Goal: Find specific page/section: Find specific page/section

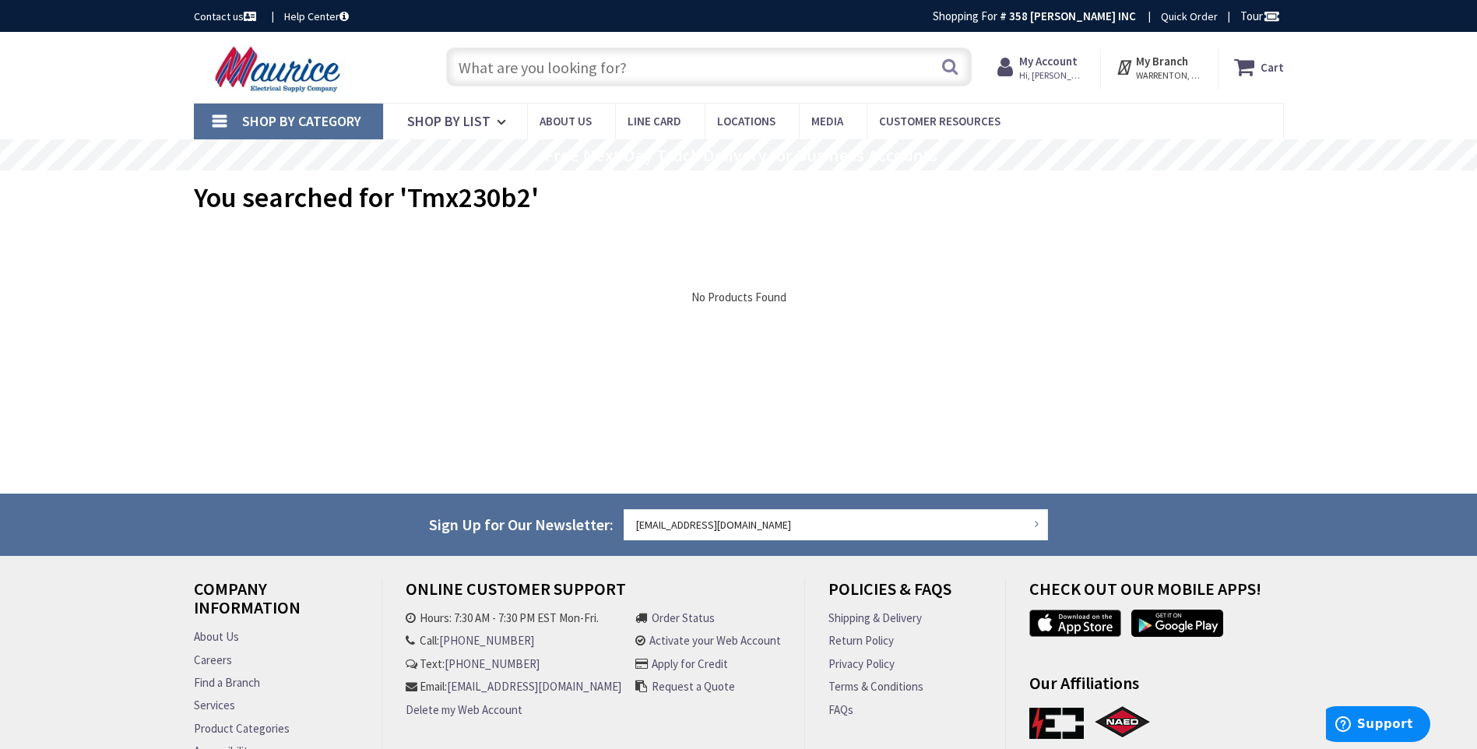
click at [534, 70] on input "text" at bounding box center [708, 66] width 525 height 39
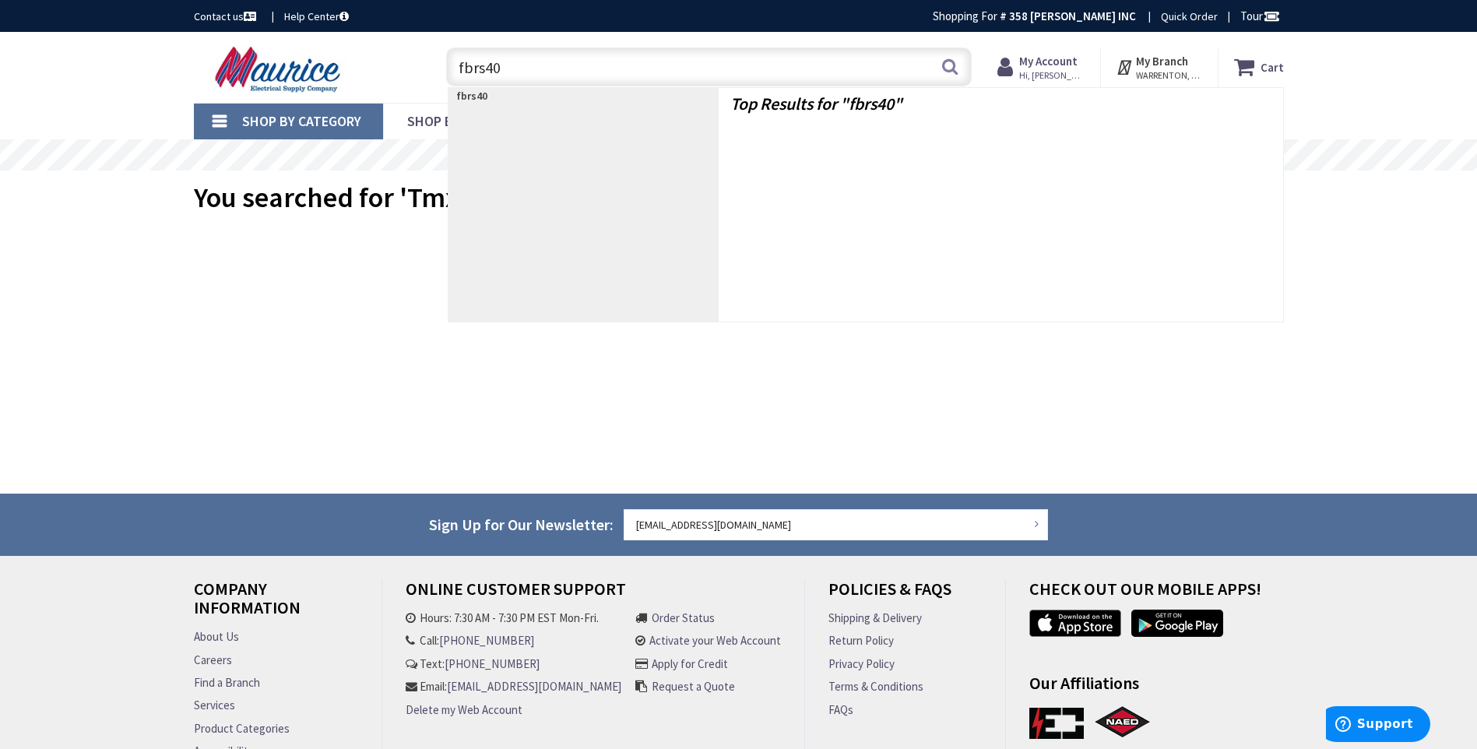
type input "fbrs407"
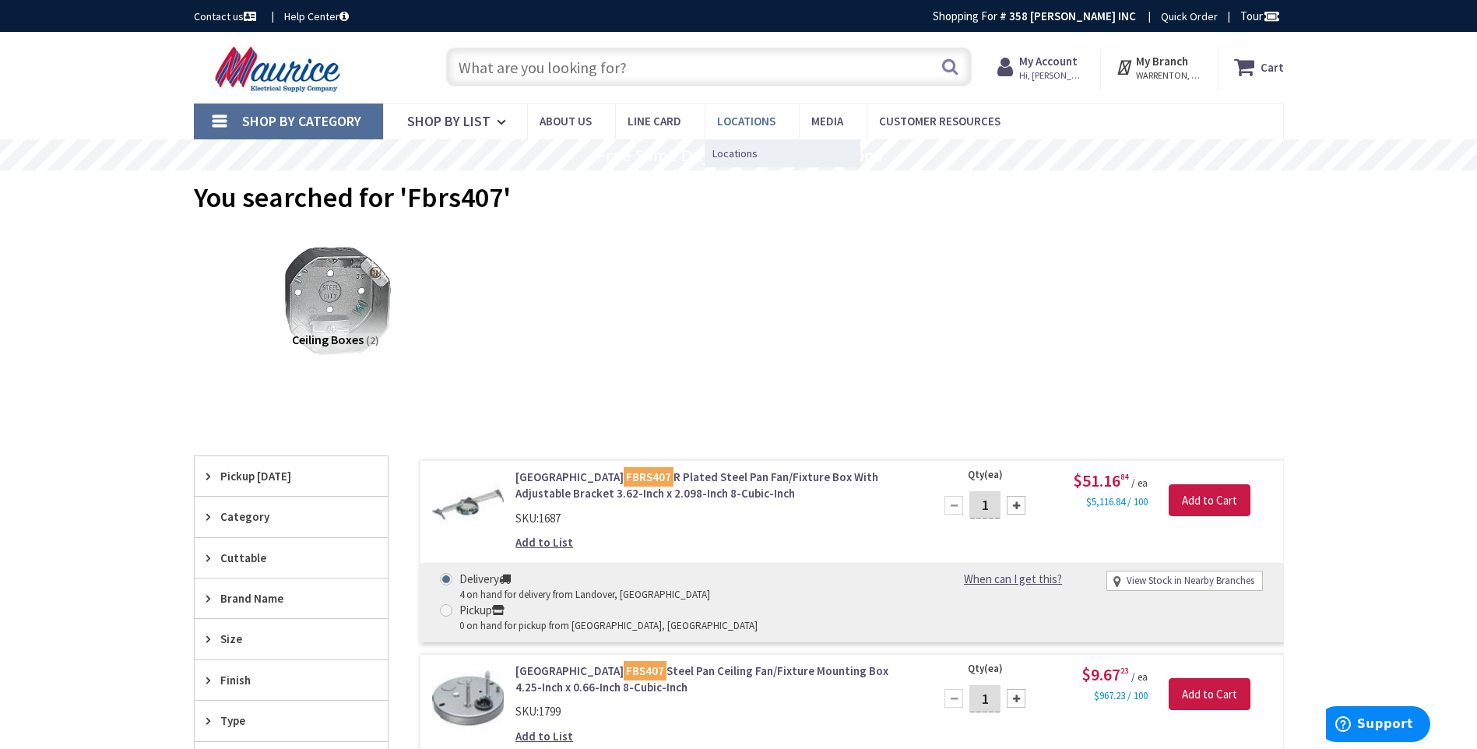
click at [736, 121] on span "Locations" at bounding box center [746, 121] width 58 height 15
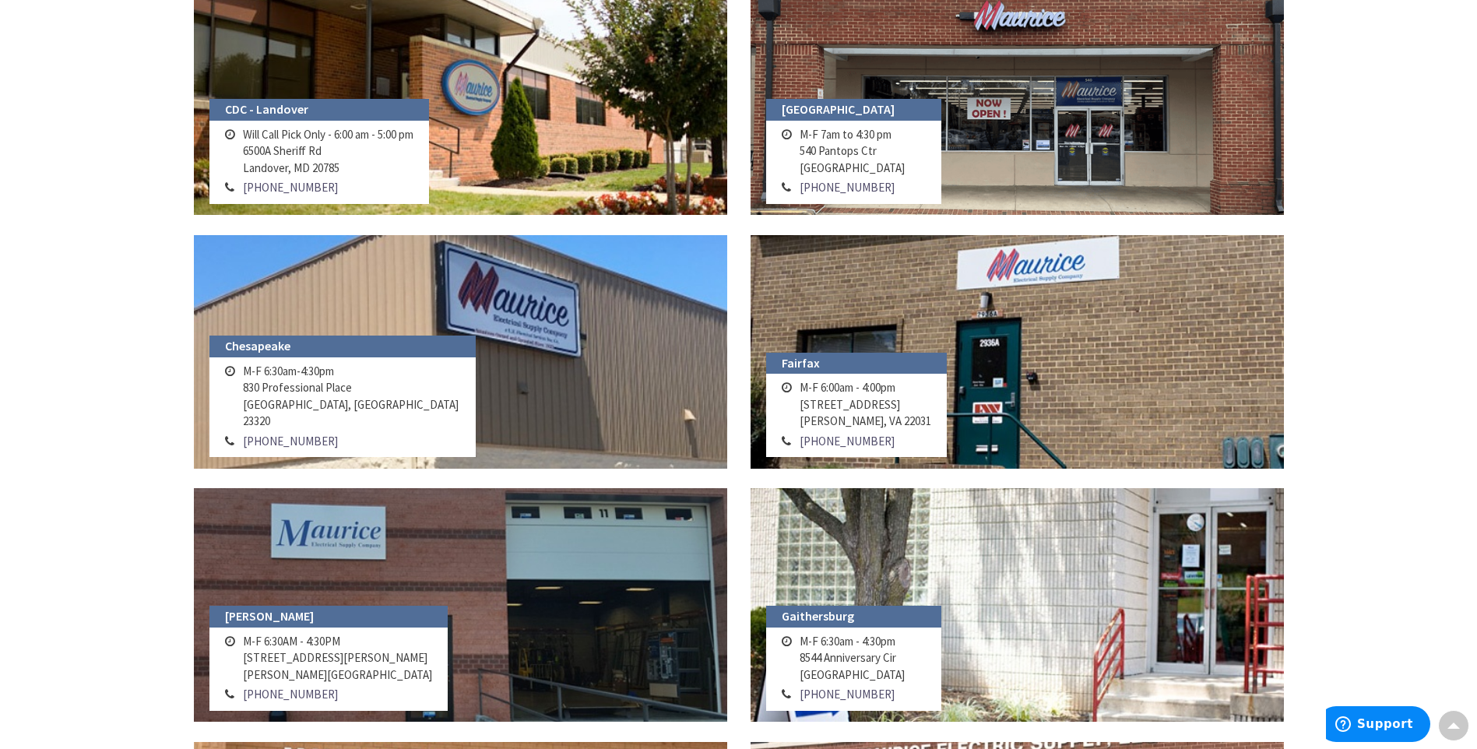
scroll to position [623, 0]
